Goal: Information Seeking & Learning: Find contact information

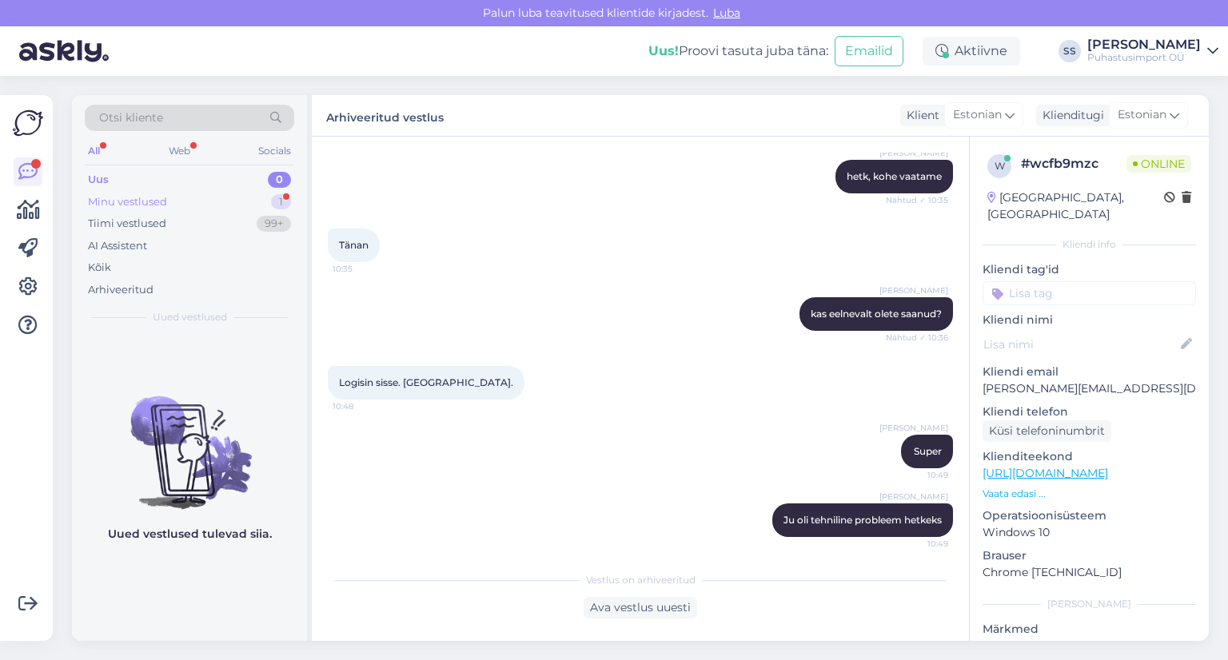
click at [236, 202] on div "Minu vestlused 1" at bounding box center [189, 202] width 209 height 22
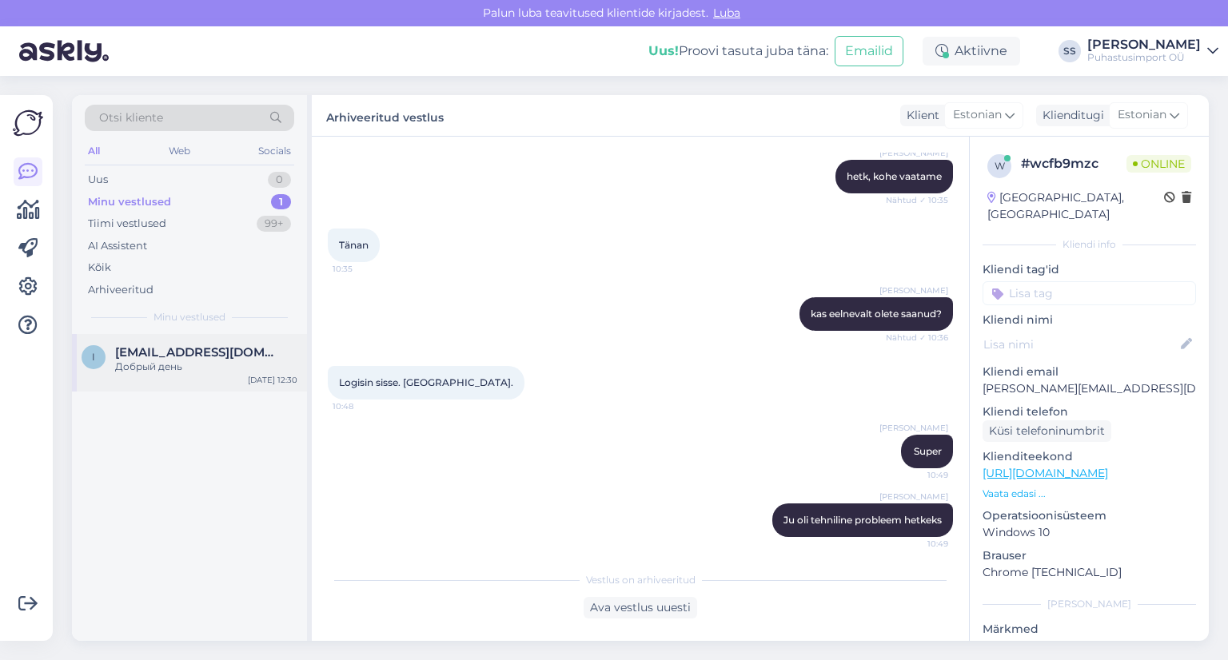
click at [209, 360] on div "Добрый день" at bounding box center [206, 367] width 182 height 14
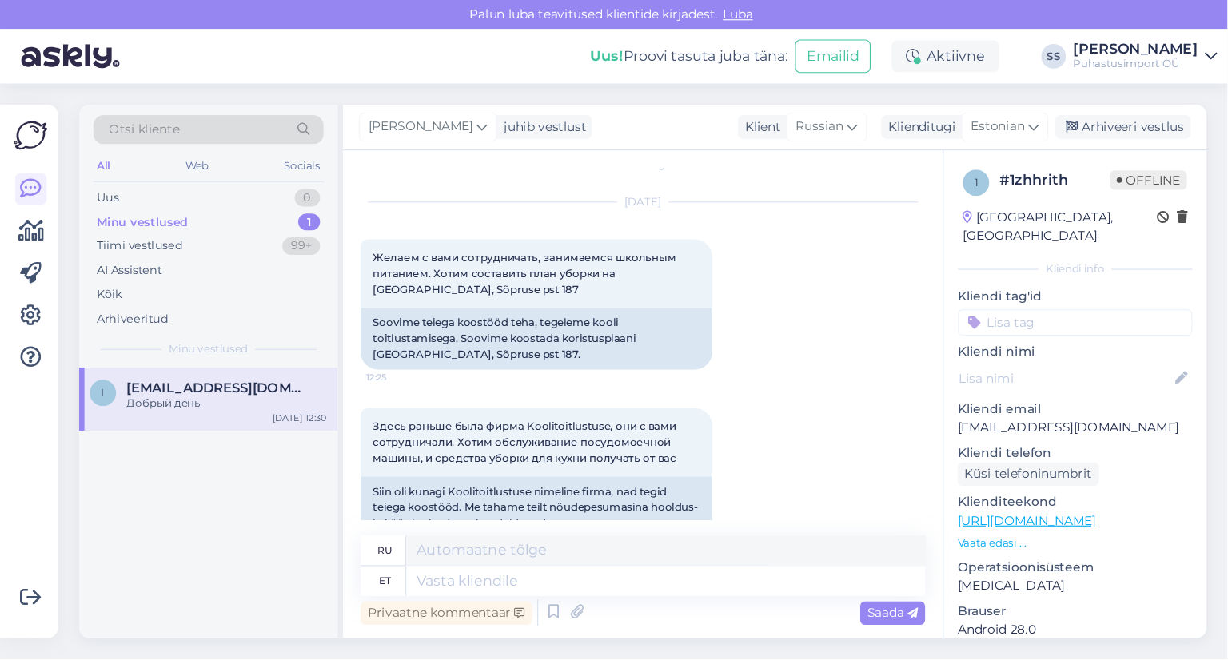
scroll to position [20, 0]
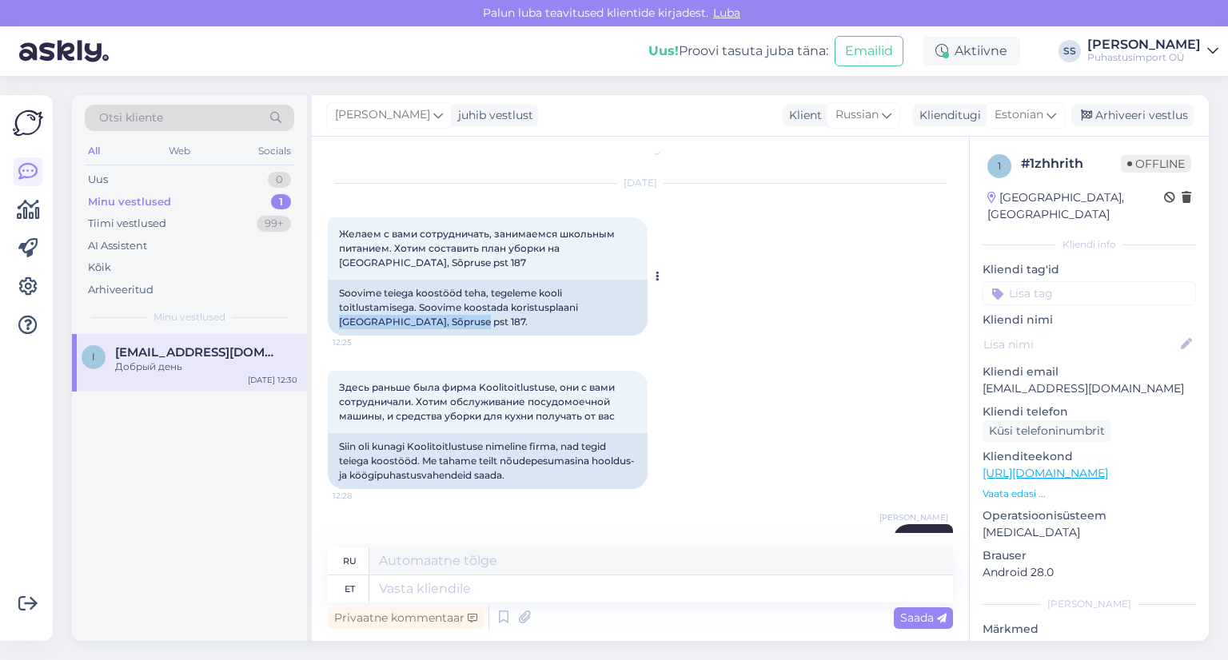
drag, startPoint x: 441, startPoint y: 322, endPoint x: 584, endPoint y: 301, distance: 144.6
click at [584, 301] on div "Soovime teiega koostööd teha, tegeleme kooli toitlustamisega. Soovime koostada …" at bounding box center [488, 308] width 320 height 56
copy div "[GEOGRAPHIC_DATA]"
drag, startPoint x: 411, startPoint y: 445, endPoint x: 480, endPoint y: 444, distance: 69.5
click at [480, 444] on div "Siin oli kunagi Koolitoitlustuse nimeline firma, nad tegid teiega koostööd. Me …" at bounding box center [488, 461] width 320 height 56
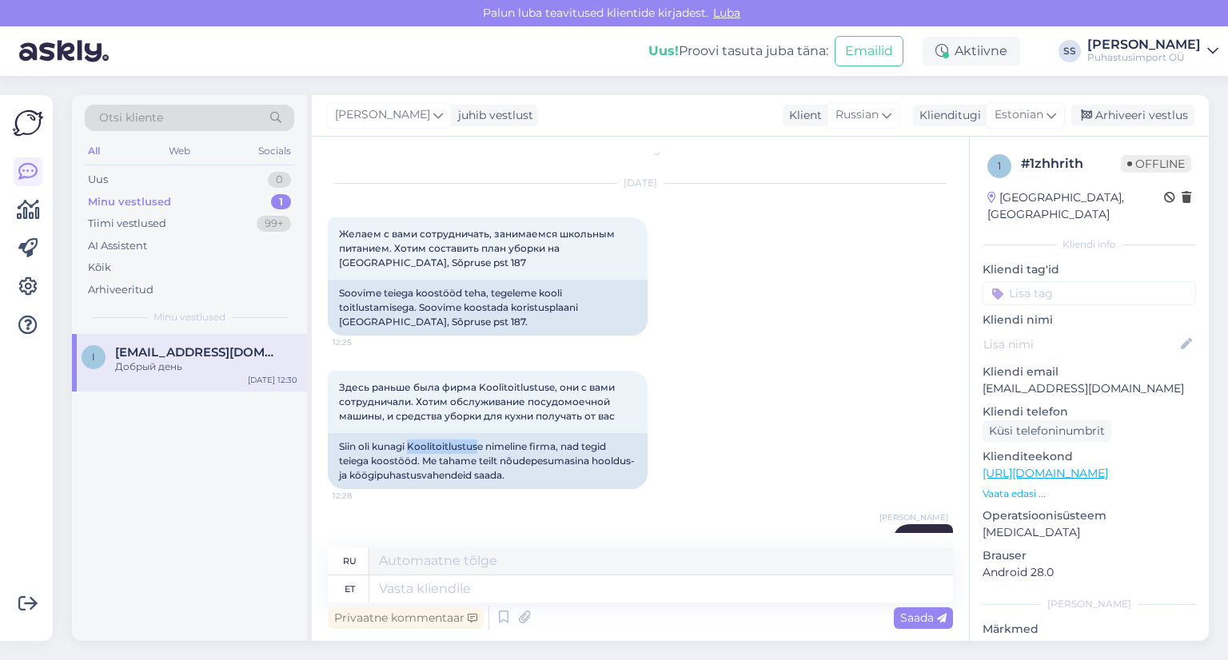
copy div "Koolitoitlustus"
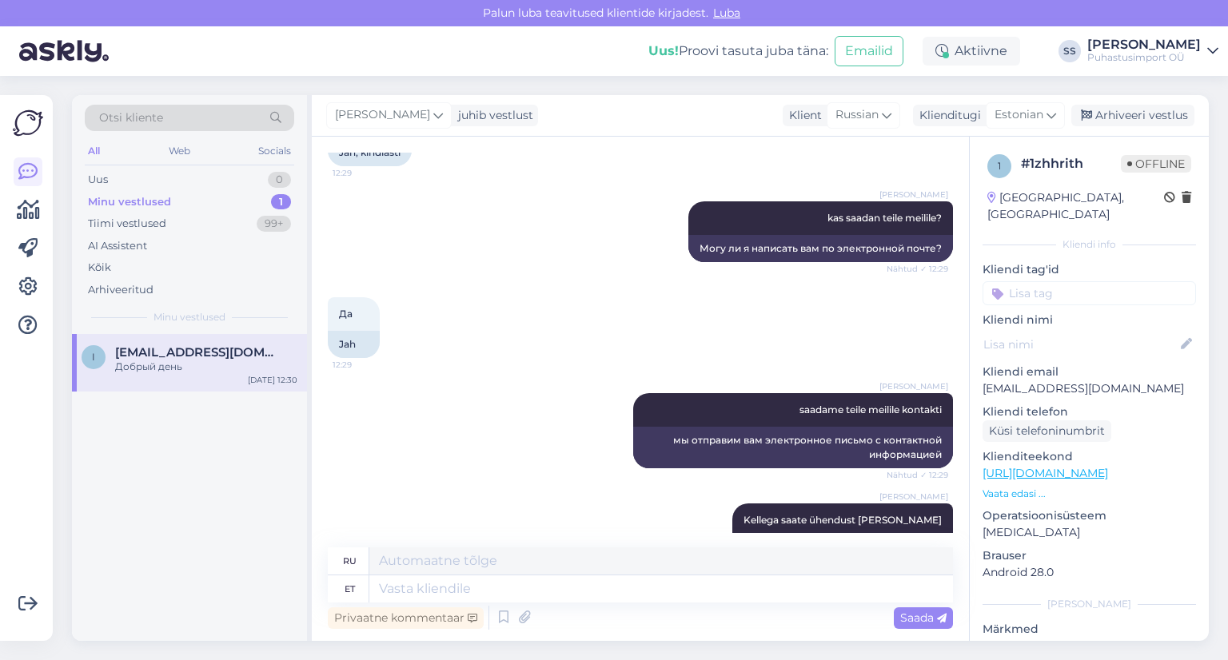
scroll to position [981, 0]
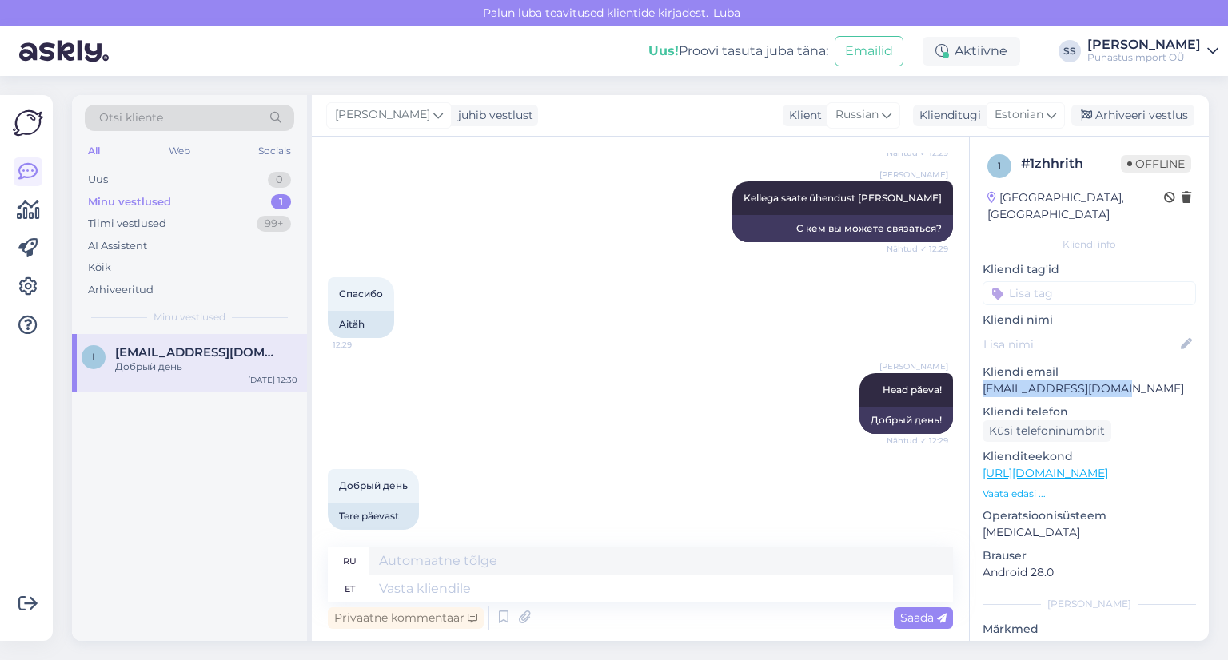
drag, startPoint x: 1128, startPoint y: 370, endPoint x: 983, endPoint y: 379, distance: 144.9
click at [983, 380] on p "[EMAIL_ADDRESS][DOMAIN_NAME]" at bounding box center [1088, 388] width 213 height 17
copy p "[EMAIL_ADDRESS][DOMAIN_NAME]"
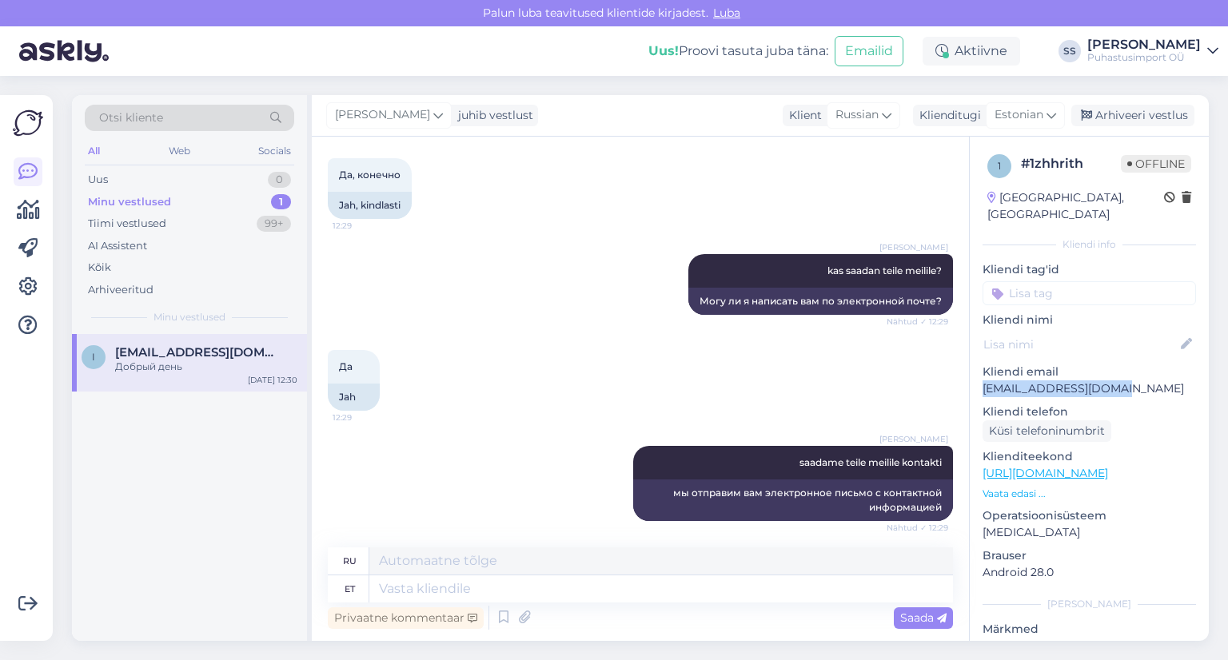
scroll to position [262, 0]
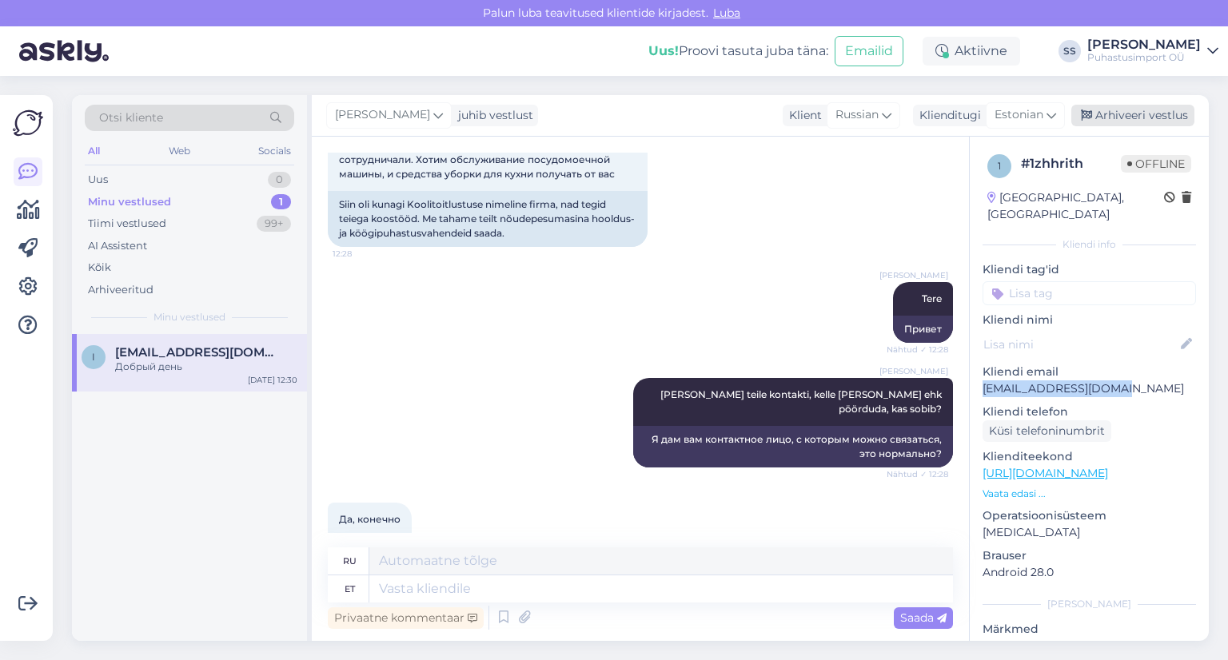
click at [1145, 106] on div "Arhiveeri vestlus" at bounding box center [1132, 116] width 123 height 22
